Goal: Navigation & Orientation: Find specific page/section

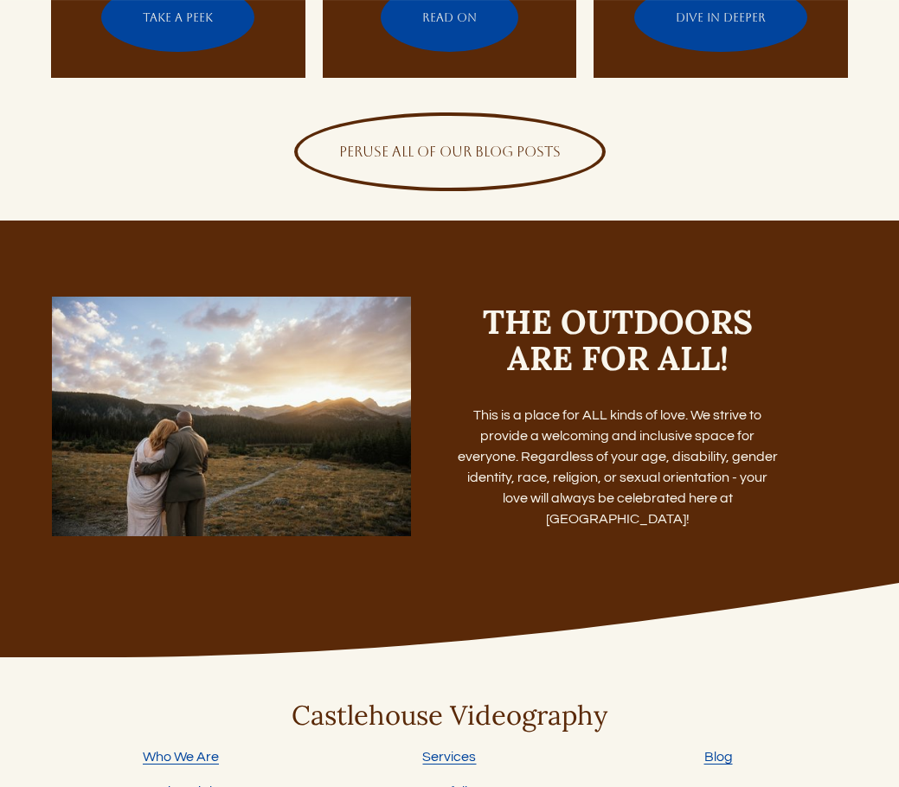
scroll to position [5807, 0]
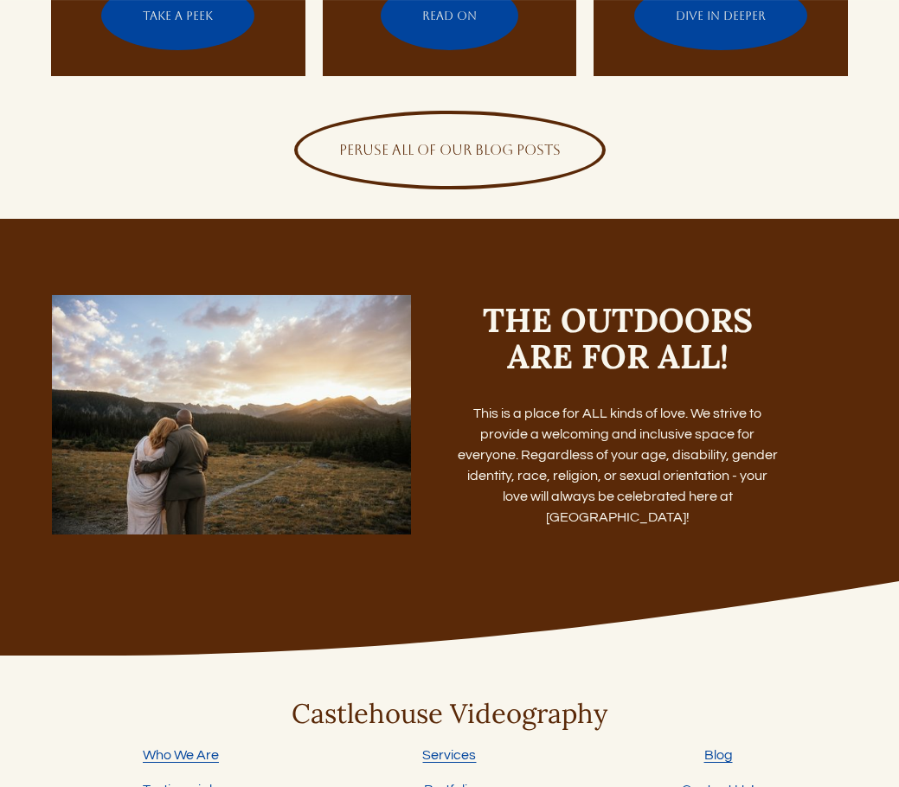
click at [461, 779] on link "Portfolio" at bounding box center [449, 789] width 51 height 21
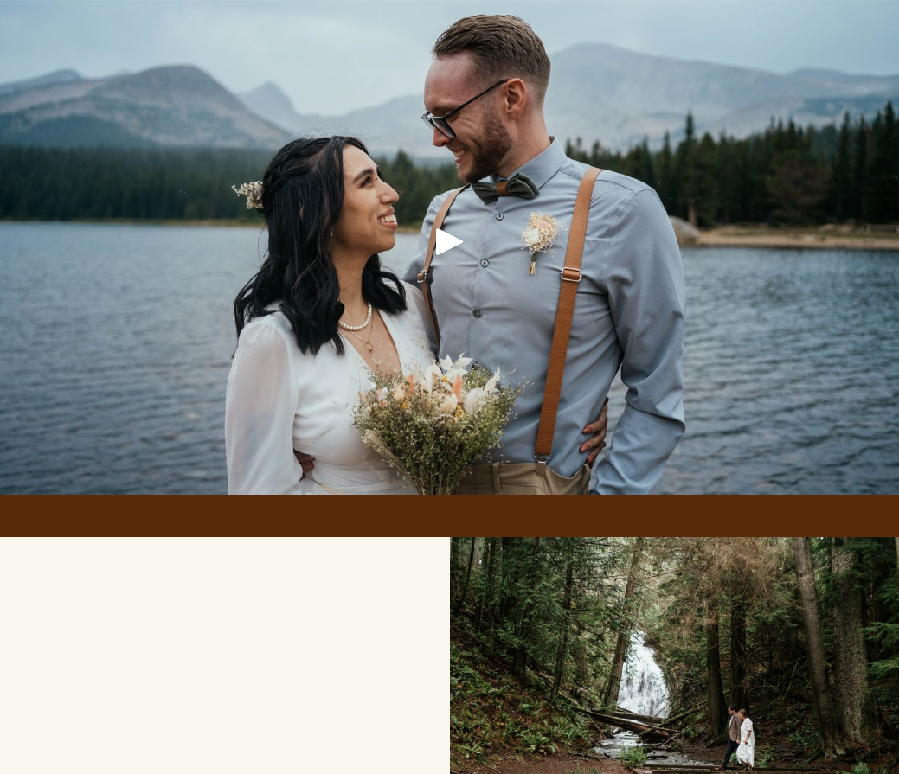
scroll to position [1384, 0]
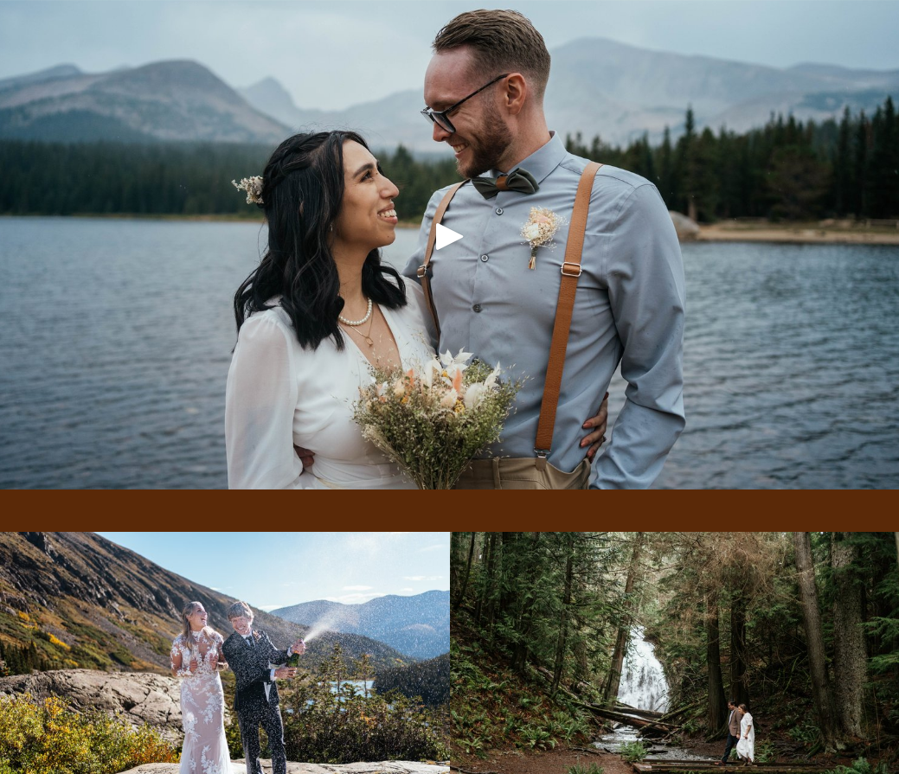
click at [445, 246] on div "Play" at bounding box center [450, 236] width 42 height 42
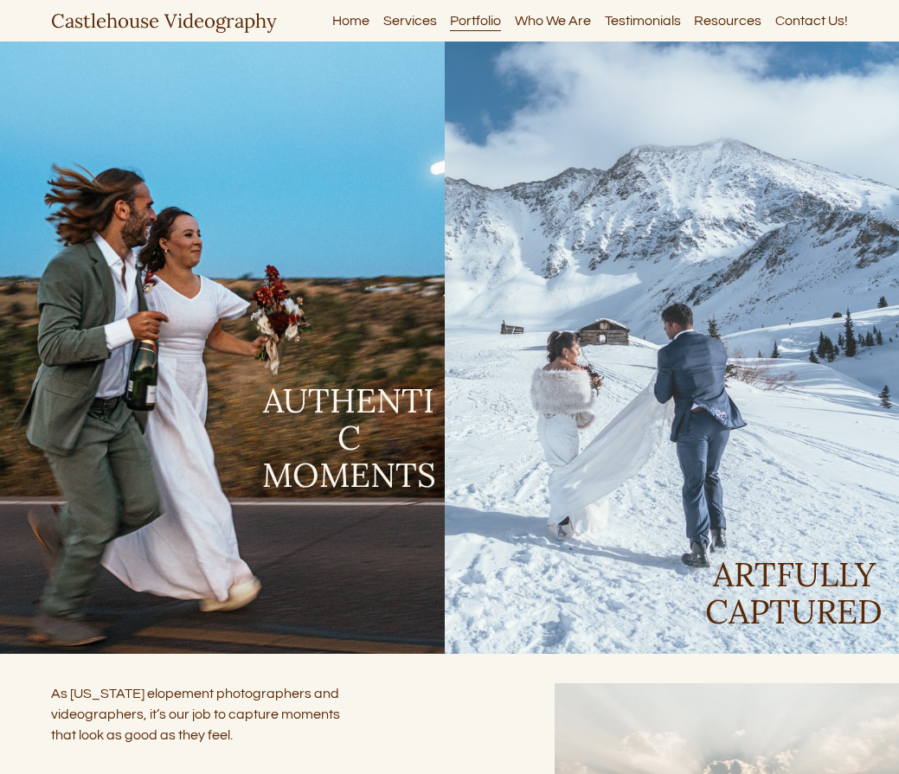
scroll to position [0, 0]
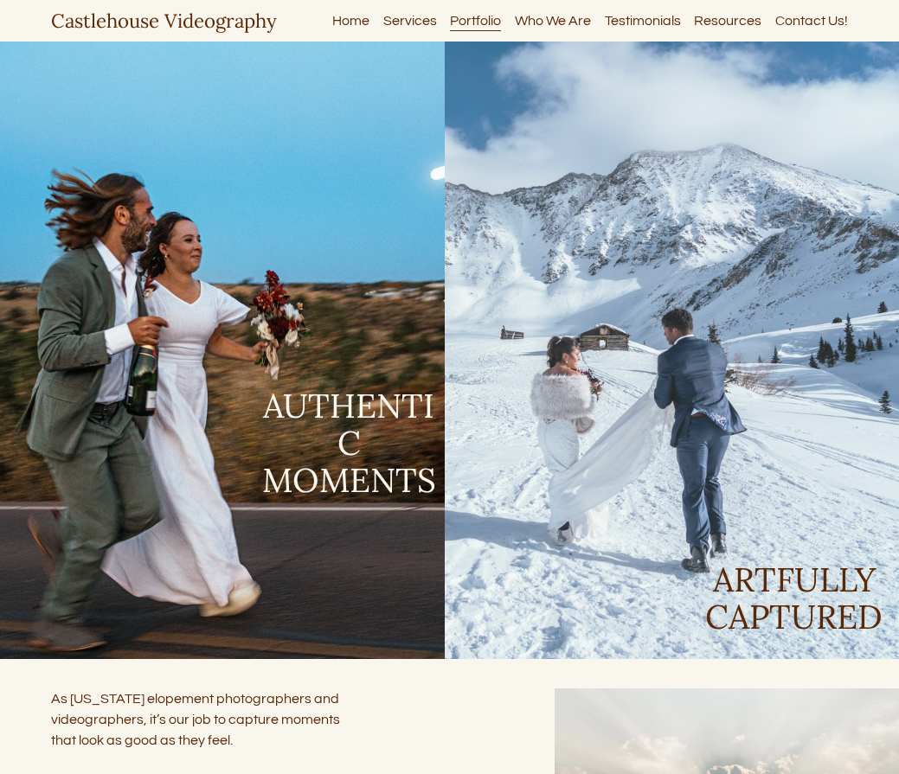
click at [399, 22] on link "Services" at bounding box center [410, 20] width 54 height 23
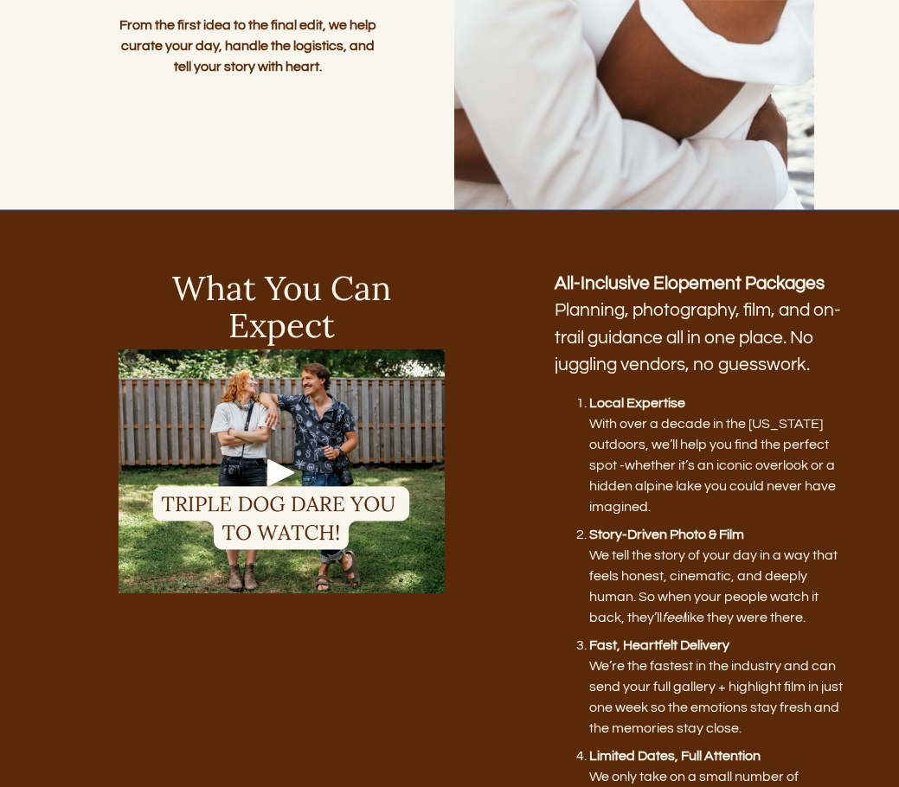
scroll to position [606, 0]
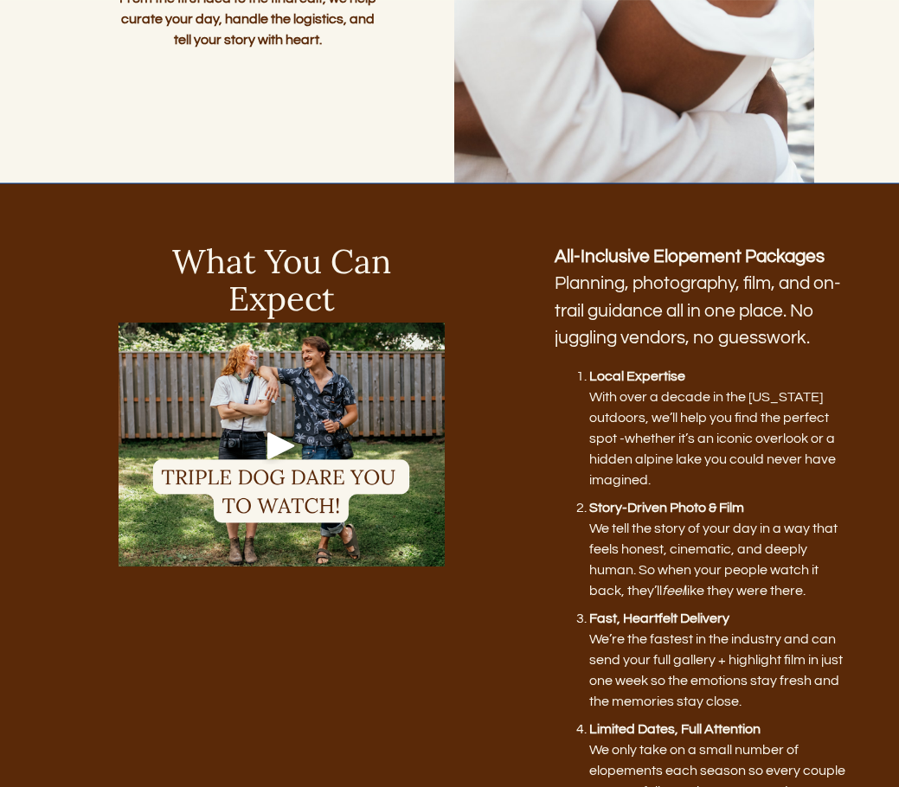
click at [262, 429] on div at bounding box center [282, 445] width 326 height 245
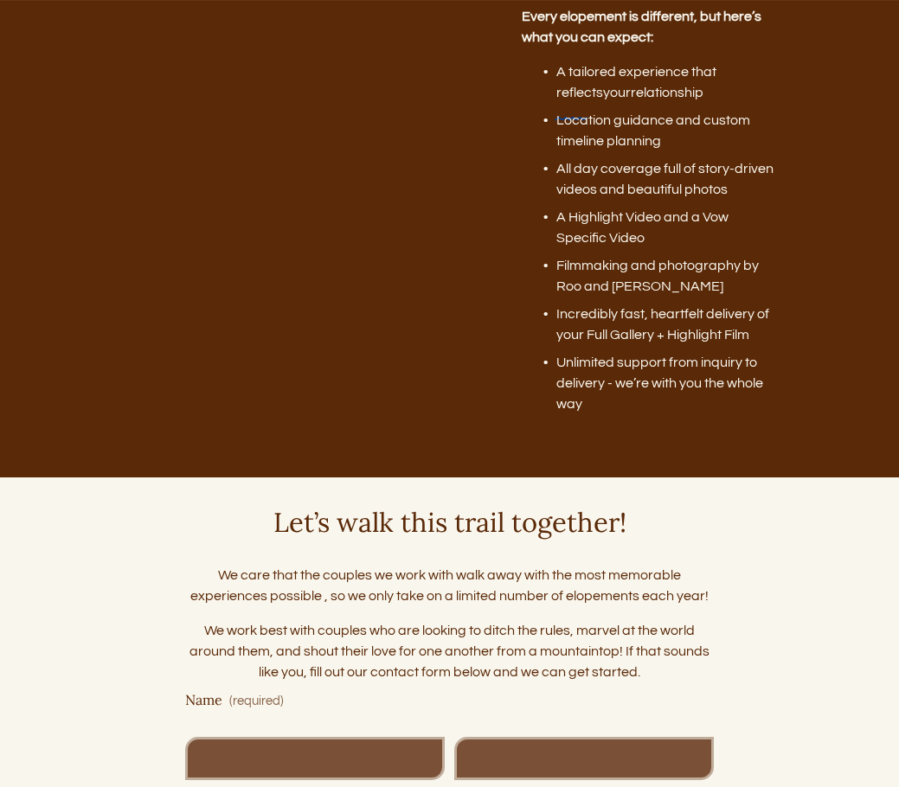
scroll to position [6315, 0]
